Goal: Obtain resource: Download file/media

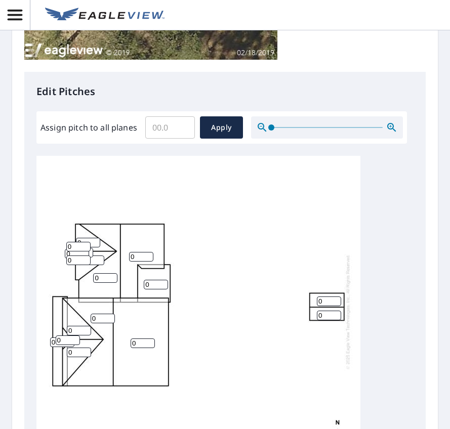
scroll to position [11, 0]
click at [90, 252] on input "0" at bounding box center [78, 247] width 24 height 10
click at [151, 248] on div "0 0 0 0 0 0 0 0 0 0 0 0 0 0 0 0 0" at bounding box center [198, 312] width 324 height 318
click at [166, 248] on div "0 0 0 0 0 0 0 0 0 0 0 0 0 0 0 0 0" at bounding box center [198, 312] width 324 height 318
click at [103, 265] on div "0 0 0 0 0 0 0 0 0 0 0 0 0 0 0 0 0" at bounding box center [198, 312] width 324 height 318
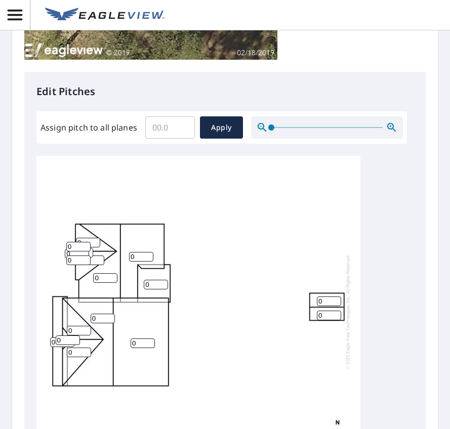
click at [68, 252] on input "0" at bounding box center [78, 247] width 24 height 10
click at [86, 252] on input "0" at bounding box center [78, 247] width 24 height 10
click at [85, 252] on input "1" at bounding box center [78, 247] width 24 height 10
click at [85, 252] on input "2" at bounding box center [78, 247] width 24 height 10
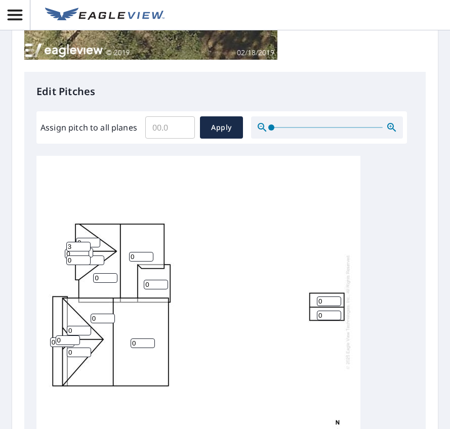
click at [85, 252] on input "3" at bounding box center [78, 247] width 24 height 10
click at [85, 252] on input "4" at bounding box center [78, 247] width 24 height 10
click at [85, 252] on input "5" at bounding box center [78, 247] width 24 height 10
click at [85, 252] on input "6" at bounding box center [78, 247] width 24 height 10
click at [85, 252] on input "7" at bounding box center [78, 247] width 24 height 10
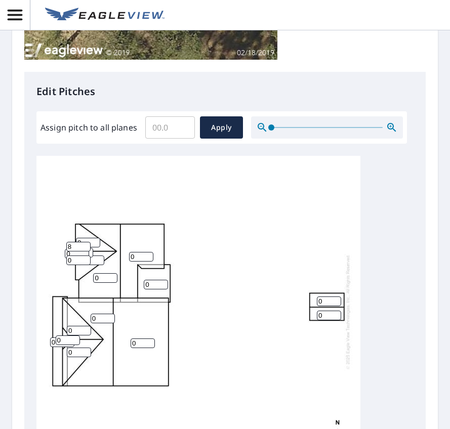
click at [85, 252] on input "8" at bounding box center [78, 247] width 24 height 10
click at [85, 252] on input "9" at bounding box center [78, 247] width 24 height 10
click at [85, 252] on input "10" at bounding box center [78, 247] width 24 height 10
click at [85, 252] on input "11" at bounding box center [78, 247] width 24 height 10
click at [85, 252] on input "12" at bounding box center [78, 247] width 24 height 10
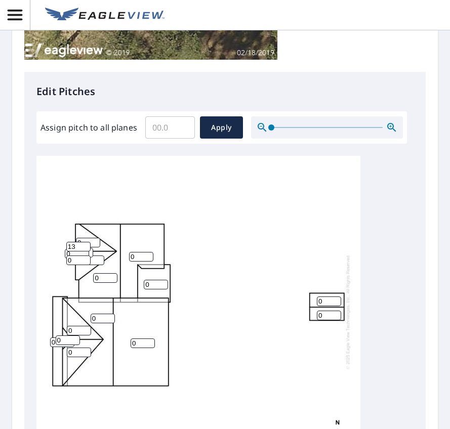
click at [85, 252] on input "13" at bounding box center [78, 247] width 24 height 10
click at [85, 252] on input "14" at bounding box center [78, 247] width 24 height 10
click at [181, 264] on div "0 0 0 0 0 0 0 0 0 0 0 0 0 0 0 14 0" at bounding box center [198, 312] width 324 height 318
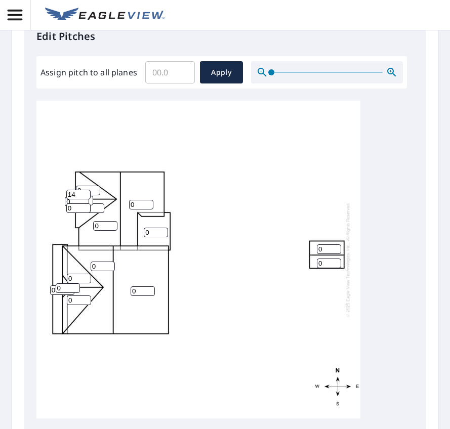
scroll to position [319, 0]
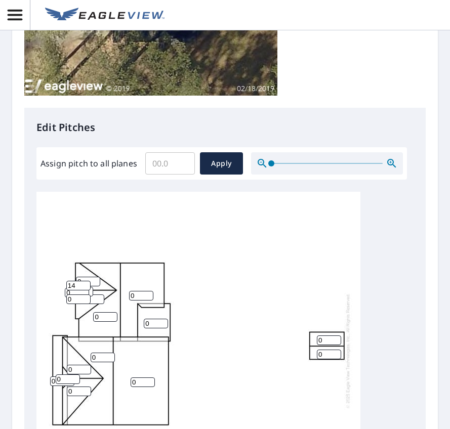
click at [81, 291] on input "14" at bounding box center [78, 286] width 24 height 10
type input "0"
click at [85, 291] on input "0" at bounding box center [78, 286] width 24 height 10
click at [286, 249] on div "0 0 0 0 0 0 0 0 0 0 0 0 0 0 0 0 0" at bounding box center [198, 351] width 324 height 318
click at [392, 267] on div "0 0 0 0 0 0 0 0 0 0 0 0 0 0 0 0 0" at bounding box center [224, 351] width 377 height 318
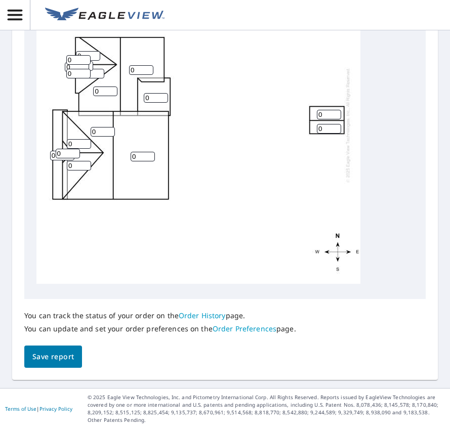
scroll to position [572, 0]
click at [203, 322] on div "You can track the status of your order on the Order History page. You can updat…" at bounding box center [160, 322] width 272 height 47
click at [206, 314] on link "Order History" at bounding box center [202, 316] width 47 height 10
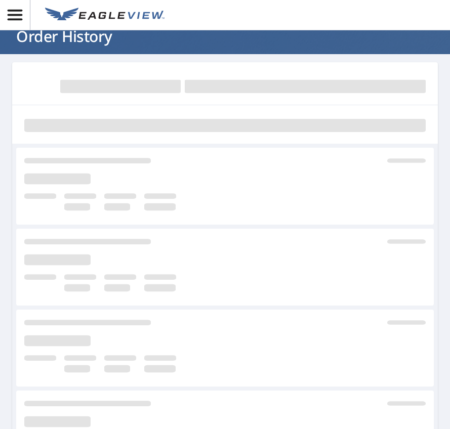
scroll to position [51, 0]
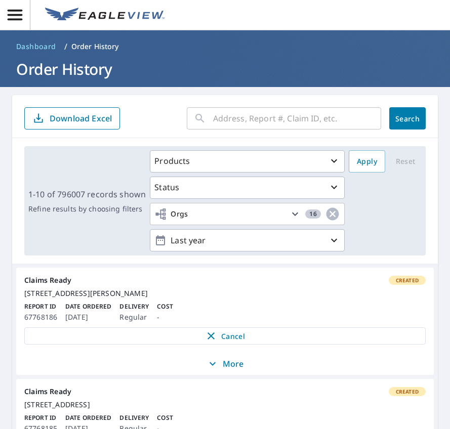
click at [279, 119] on input "text" at bounding box center [297, 118] width 168 height 28
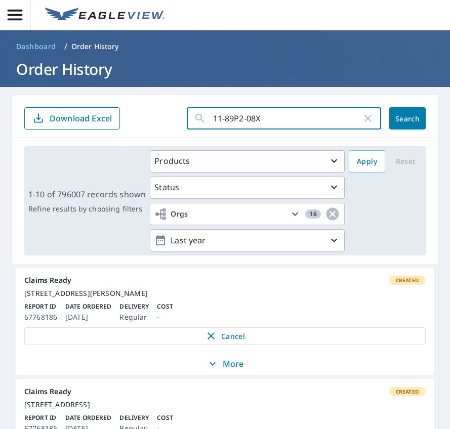
type input "11-89P2-08X"
click at [398, 112] on button "Search" at bounding box center [407, 118] width 36 height 22
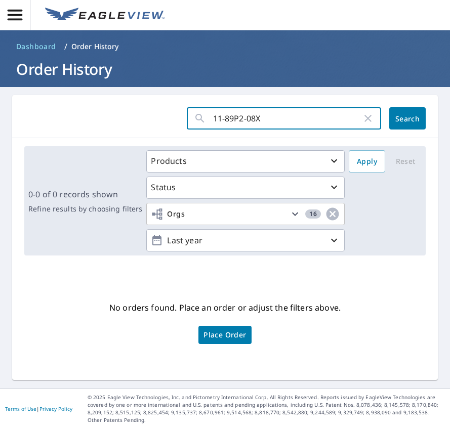
drag, startPoint x: 219, startPoint y: 122, endPoint x: 228, endPoint y: 116, distance: 10.7
click at [220, 120] on input "11-89P2-08X" at bounding box center [287, 118] width 149 height 28
type input "1189P208X"
click button "Search" at bounding box center [407, 118] width 36 height 22
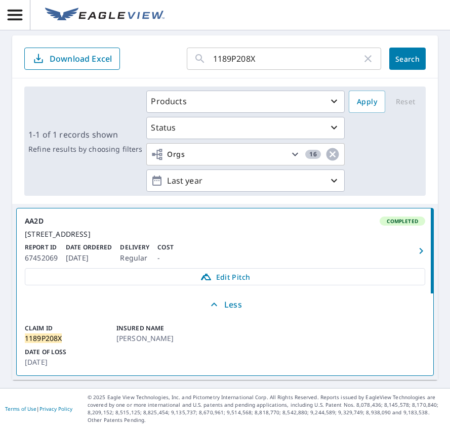
scroll to position [69, 0]
click at [419, 248] on icon "button" at bounding box center [421, 251] width 4 height 6
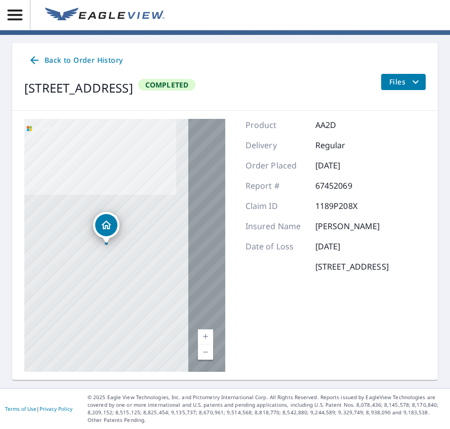
click at [410, 84] on icon "filesDropdownBtn-67452069" at bounding box center [416, 82] width 12 height 12
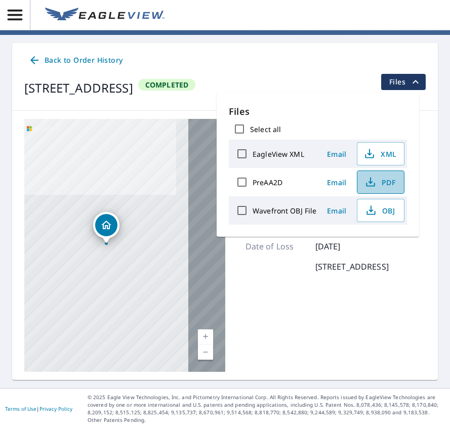
click at [387, 184] on span "PDF" at bounding box center [380, 182] width 32 height 12
click at [292, 300] on div "Product AA2D Delivery Regular Order Placed [DATE] Report # 67452069 Claim ID 11…" at bounding box center [317, 245] width 143 height 253
